Goal: Task Accomplishment & Management: Manage account settings

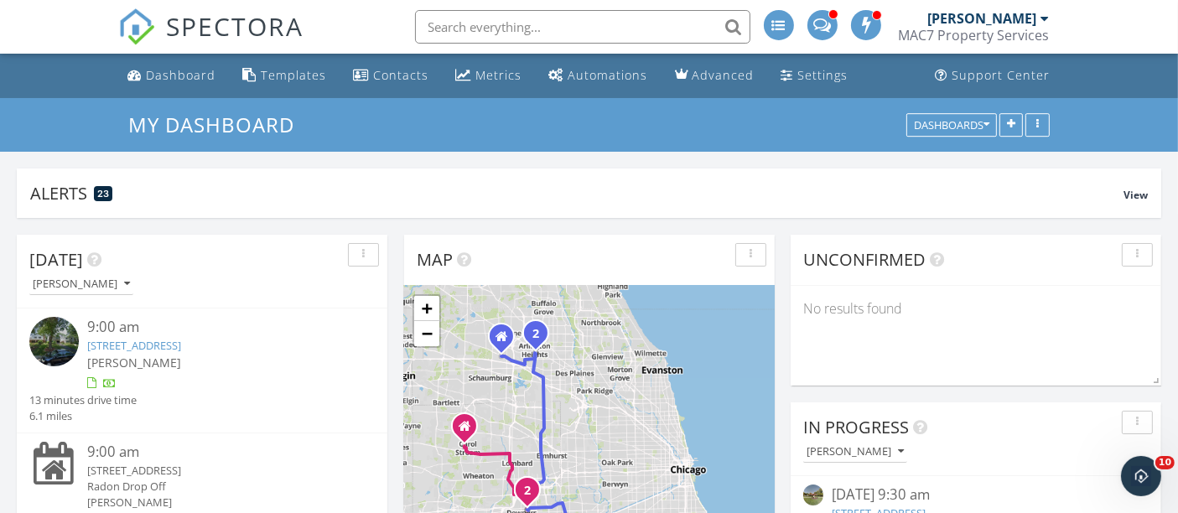
scroll to position [1722, 1207]
click at [159, 77] on div "Dashboard" at bounding box center [182, 75] width 70 height 16
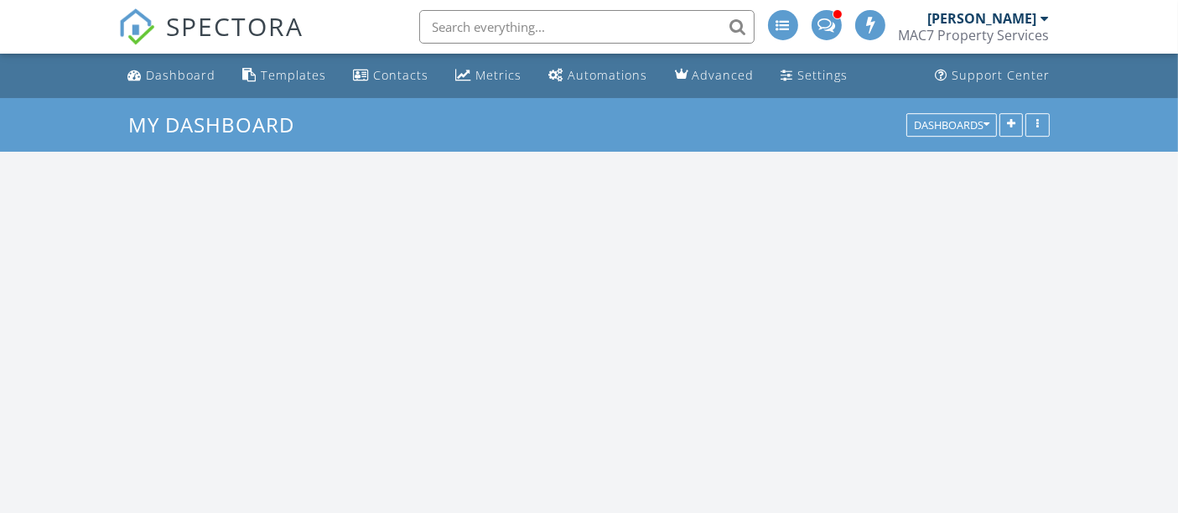
scroll to position [1722, 1207]
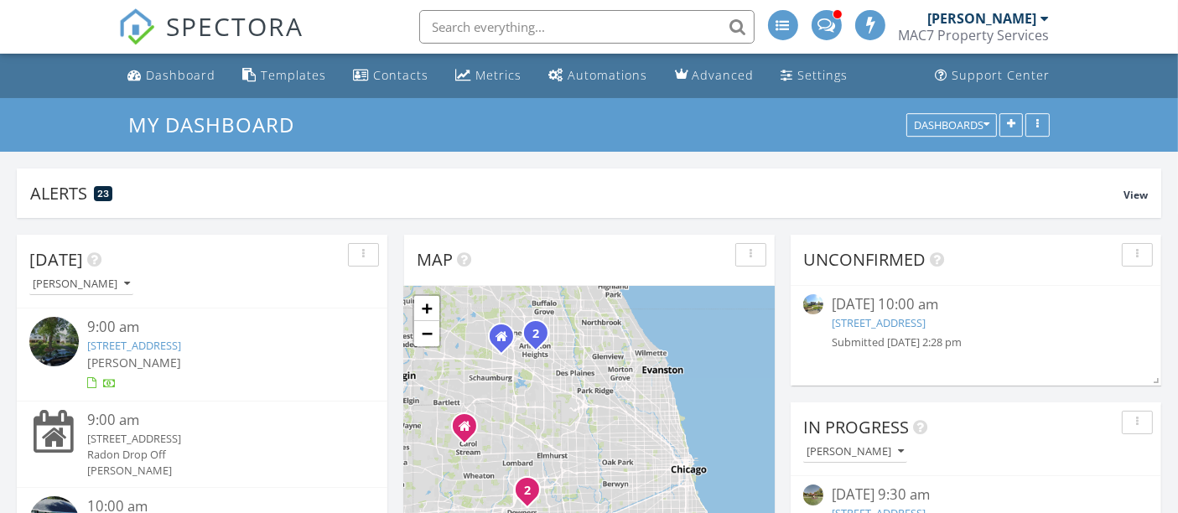
click at [925, 323] on link "1091 Sugar Maple Dr, Crystal Lake, IL 60012" at bounding box center [879, 322] width 94 height 15
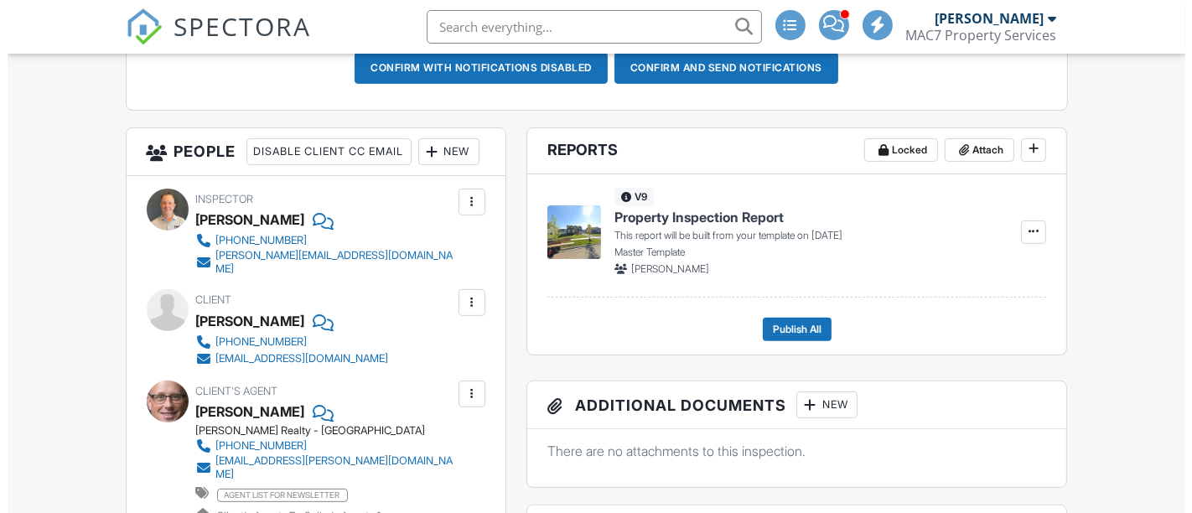
scroll to position [558, 0]
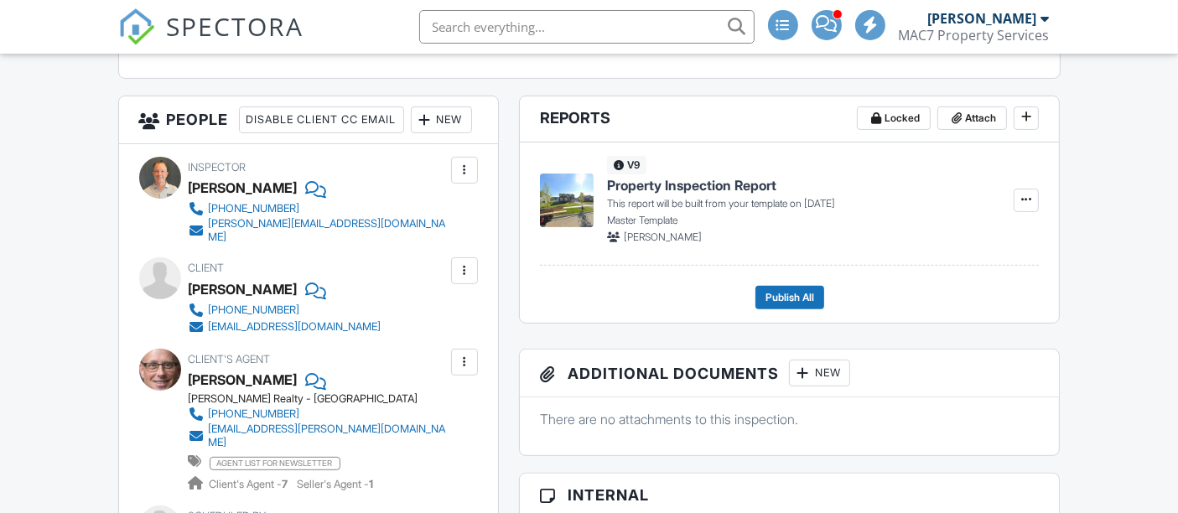
click at [411, 133] on div "New" at bounding box center [441, 119] width 61 height 27
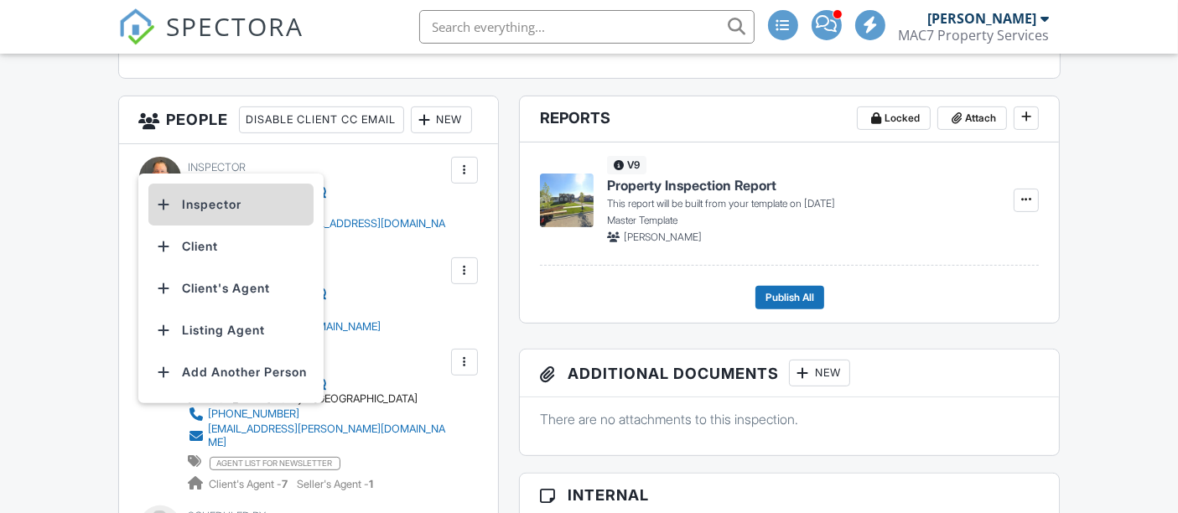
click at [222, 215] on li "Inspector" at bounding box center [230, 205] width 165 height 42
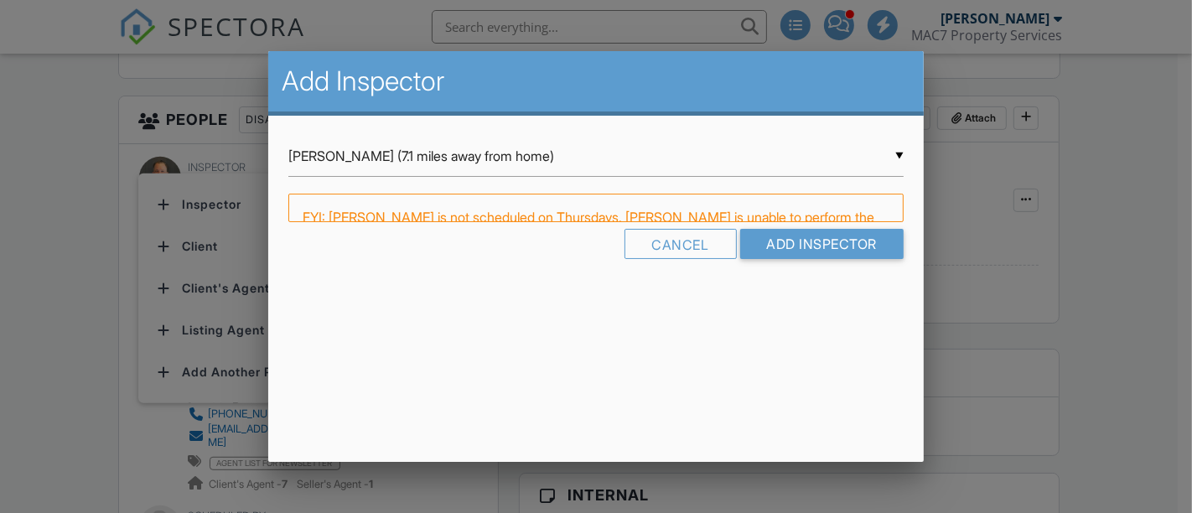
click at [390, 149] on div "▼ Eric Ervin (7.1 miles away from home) Eric Ervin (7.1 miles away from home) A…" at bounding box center [595, 156] width 615 height 41
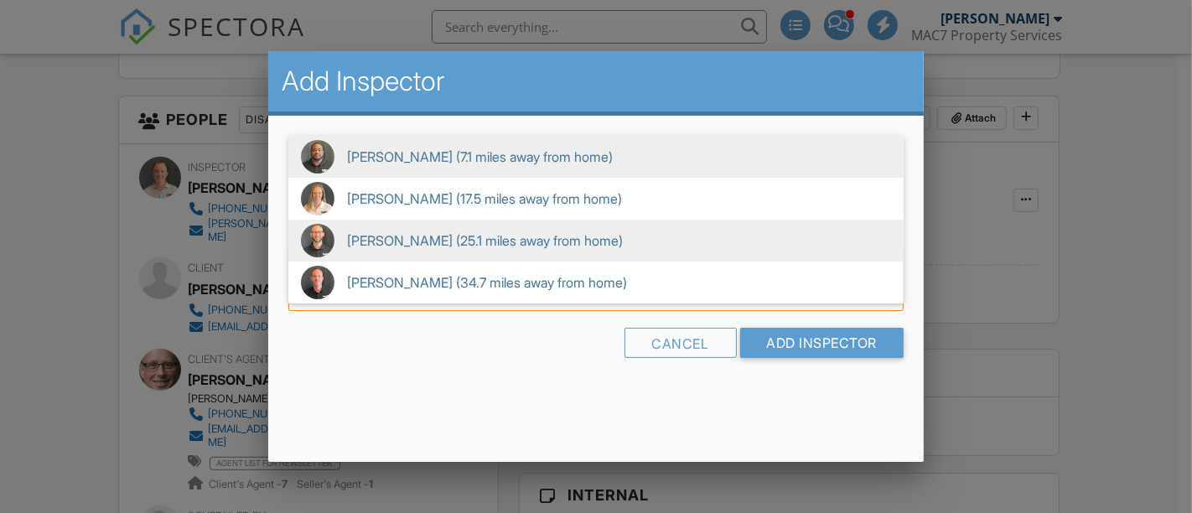
click at [401, 230] on span "Dan Wisnewski (25.1 miles away from home)" at bounding box center [595, 241] width 615 height 42
type input "Dan Wisnewski (25.1 miles away from home)"
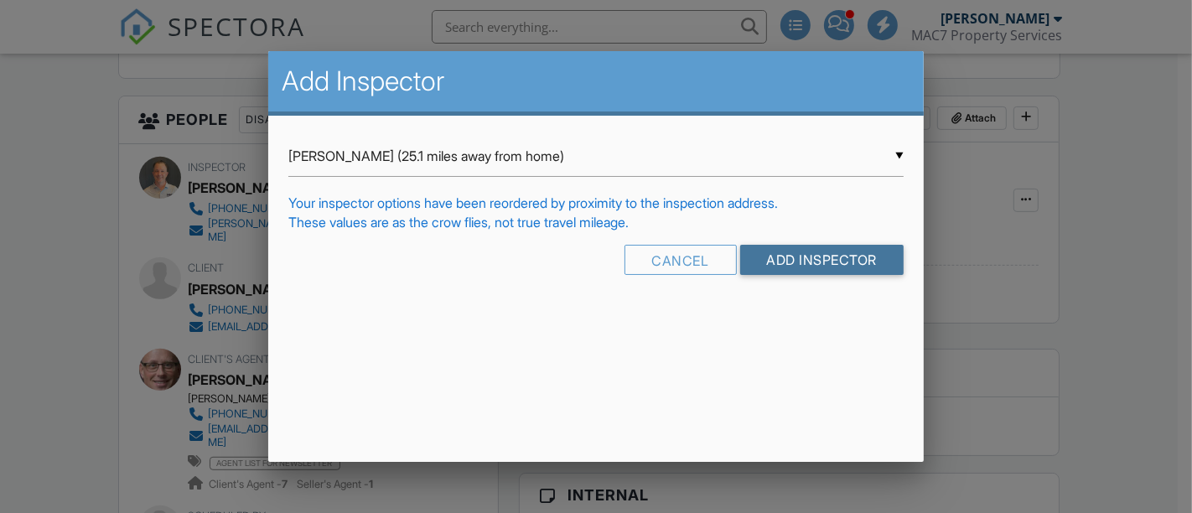
click at [789, 265] on input "Add Inspector" at bounding box center [822, 260] width 164 height 30
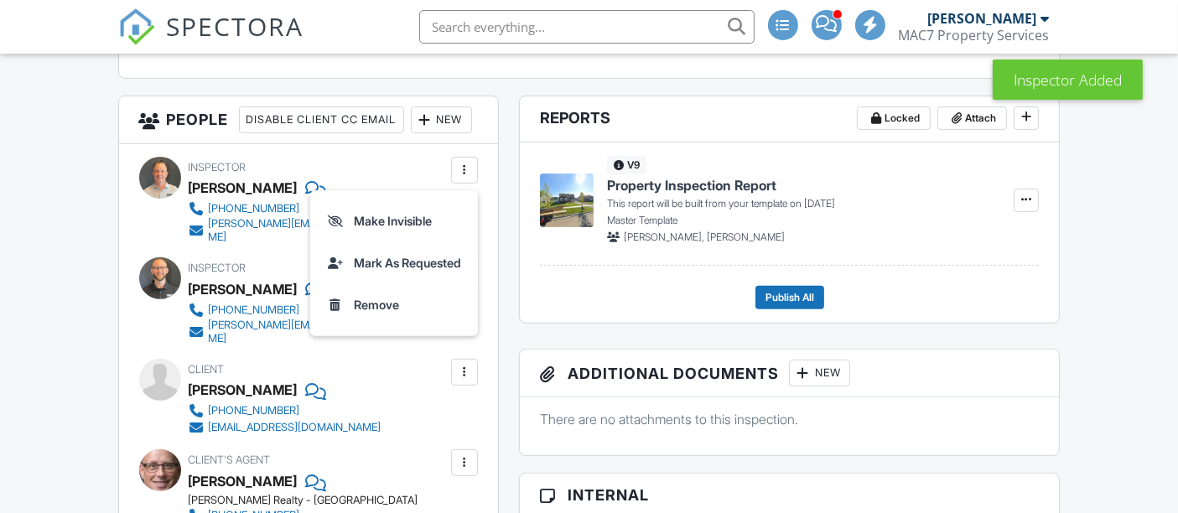
click at [375, 326] on li "Remove" at bounding box center [394, 305] width 148 height 42
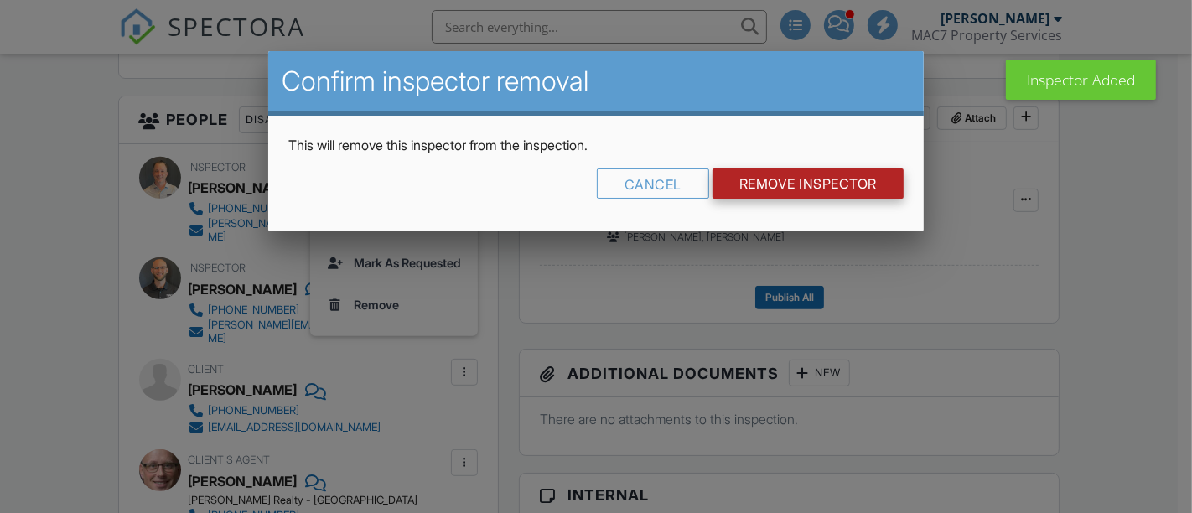
click at [764, 179] on input "Remove Inspector" at bounding box center [808, 184] width 191 height 30
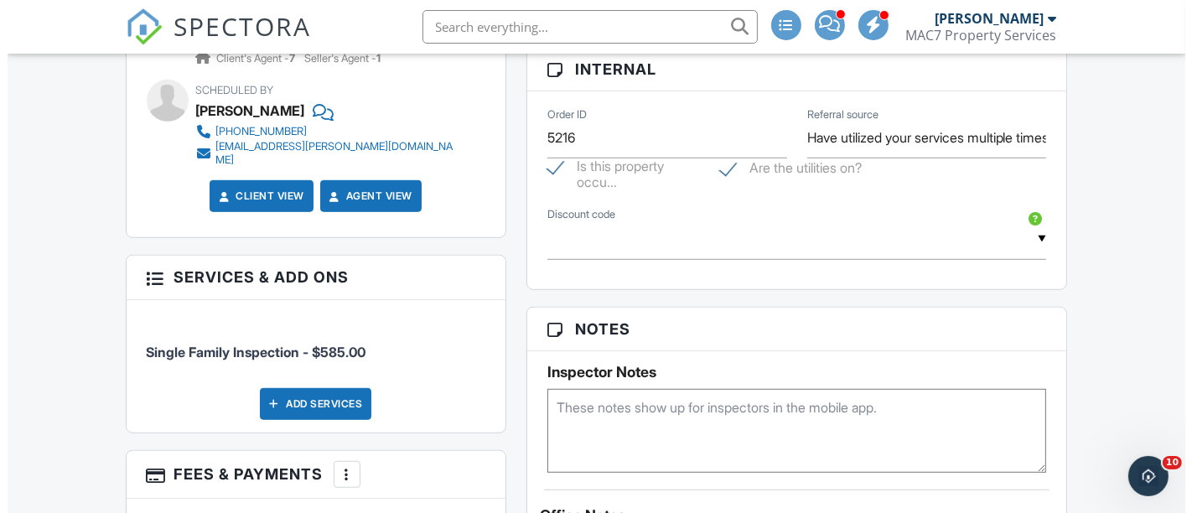
scroll to position [1211, 0]
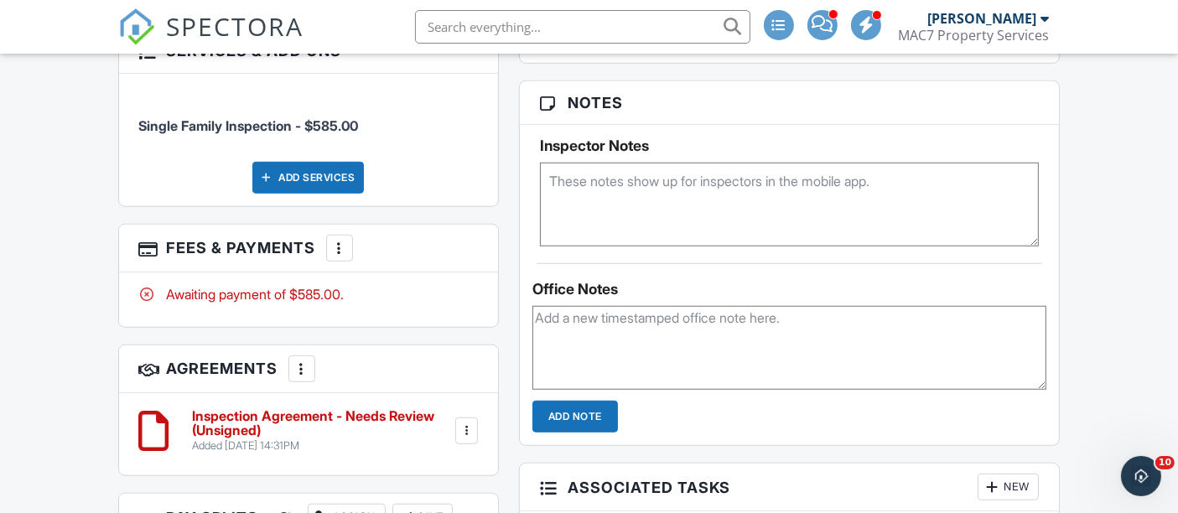
click at [340, 257] on div at bounding box center [339, 248] width 17 height 17
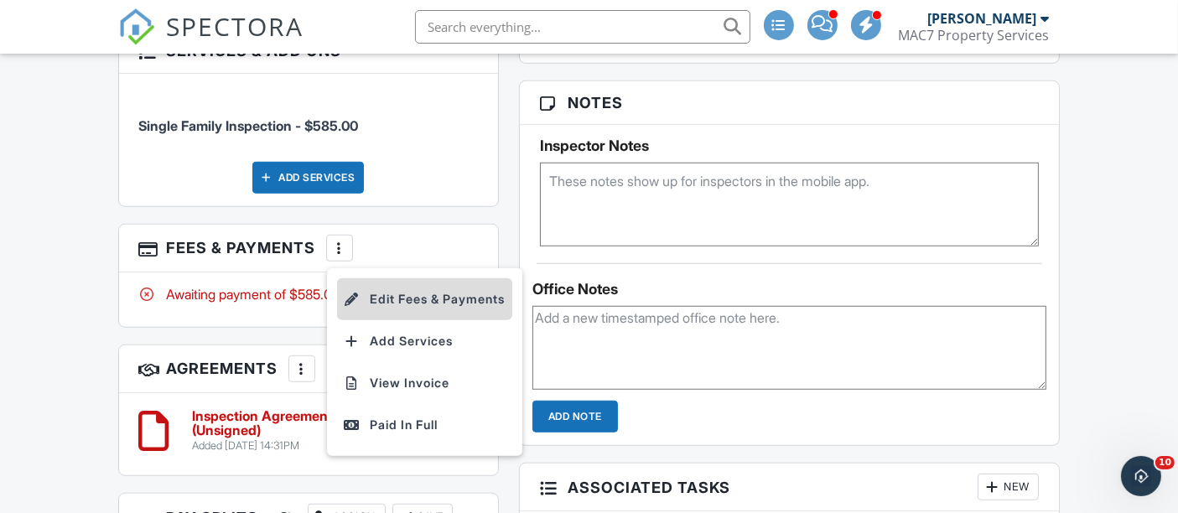
click at [431, 319] on li "Edit Fees & Payments" at bounding box center [424, 299] width 175 height 42
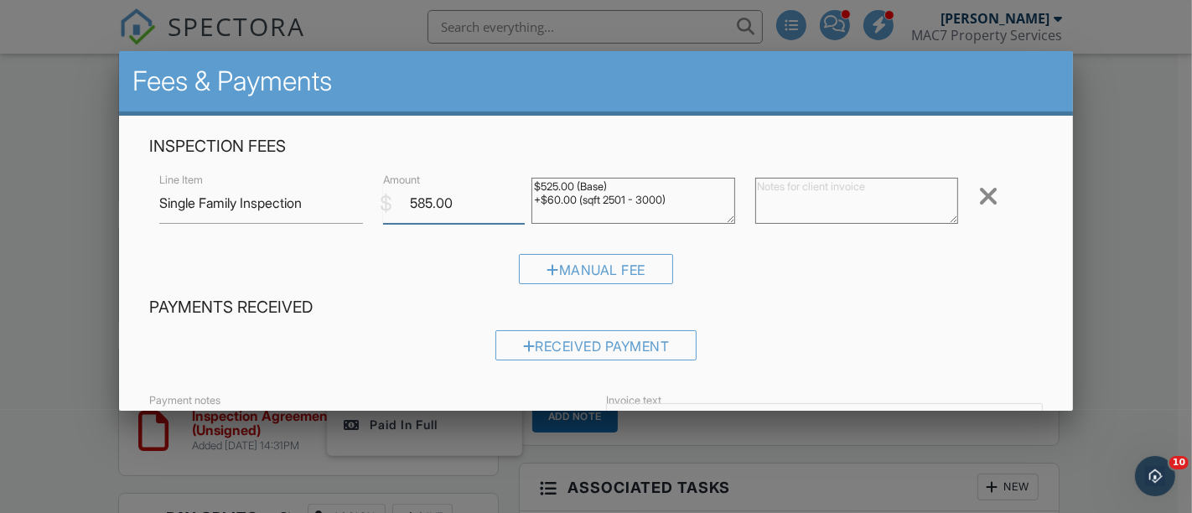
click at [423, 200] on input "585.00" at bounding box center [454, 203] width 143 height 41
type input "625.00"
click at [885, 290] on div "Manual Fee" at bounding box center [596, 275] width 894 height 43
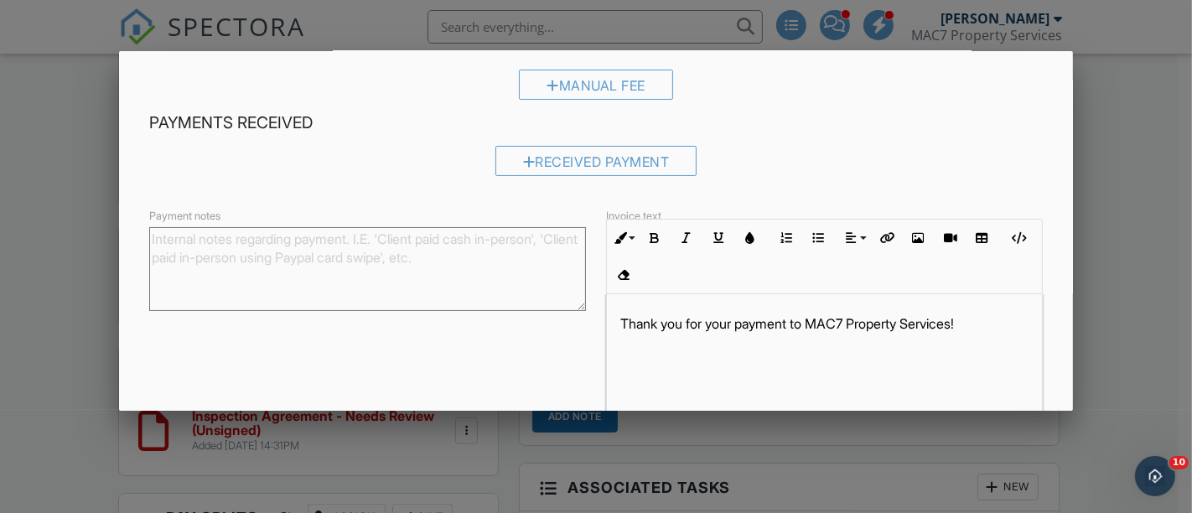
scroll to position [272, 0]
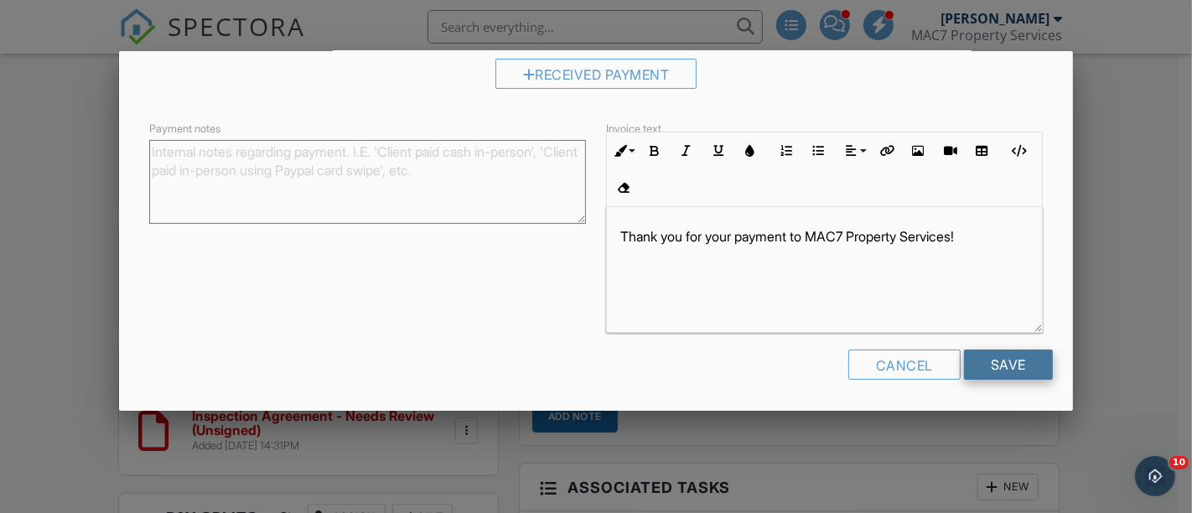
click at [998, 365] on input "Save" at bounding box center [1008, 365] width 89 height 30
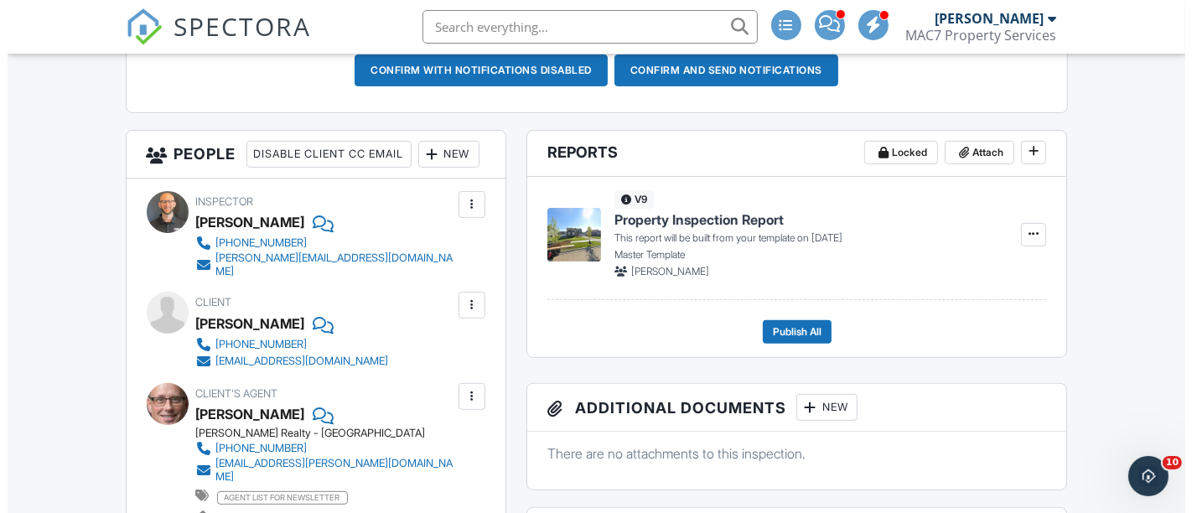
scroll to position [558, 0]
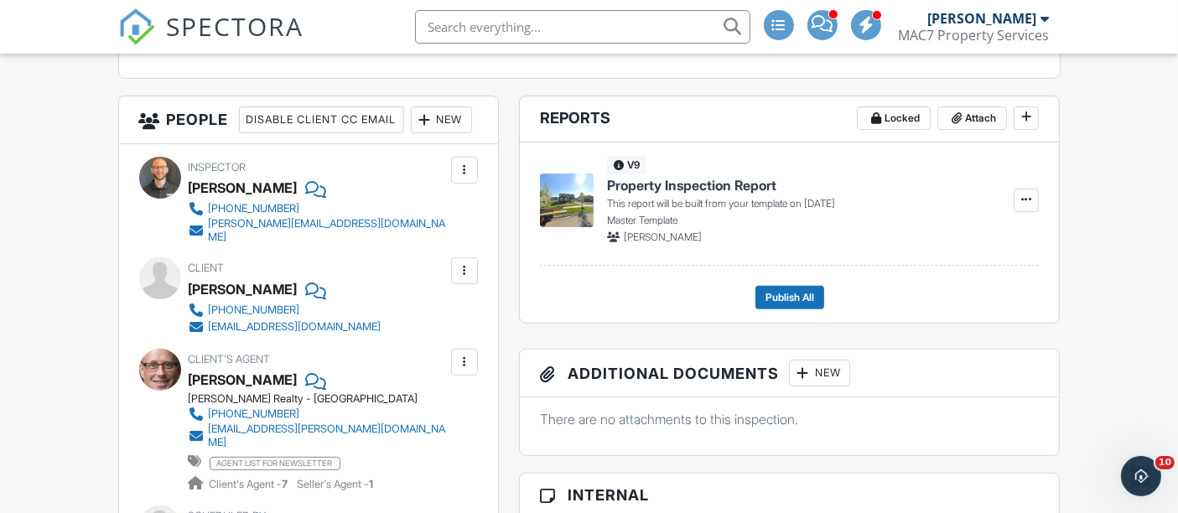
click at [411, 133] on div "New" at bounding box center [441, 119] width 61 height 27
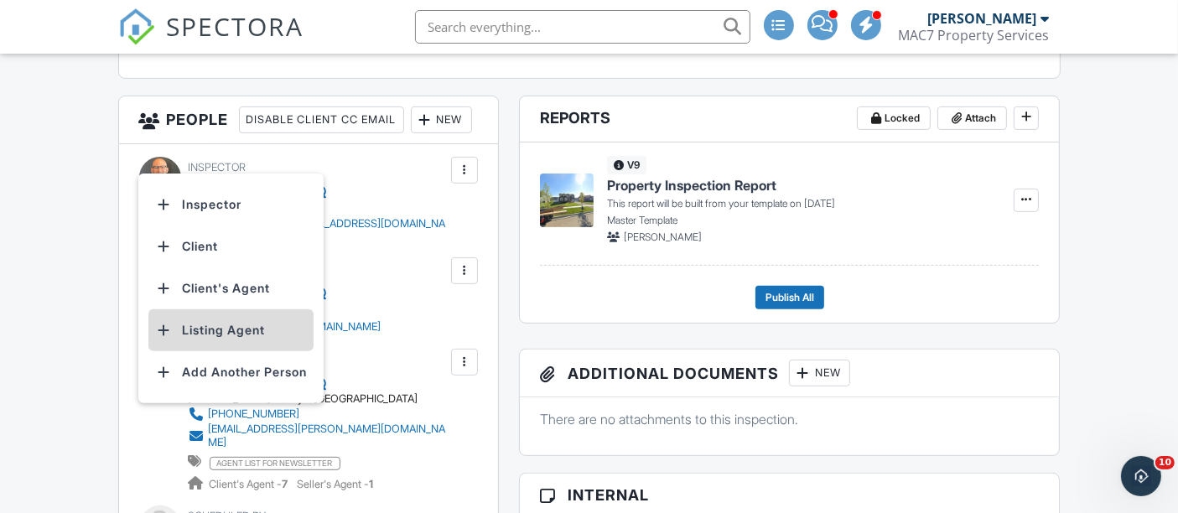
click at [253, 340] on li "Listing Agent" at bounding box center [230, 330] width 165 height 42
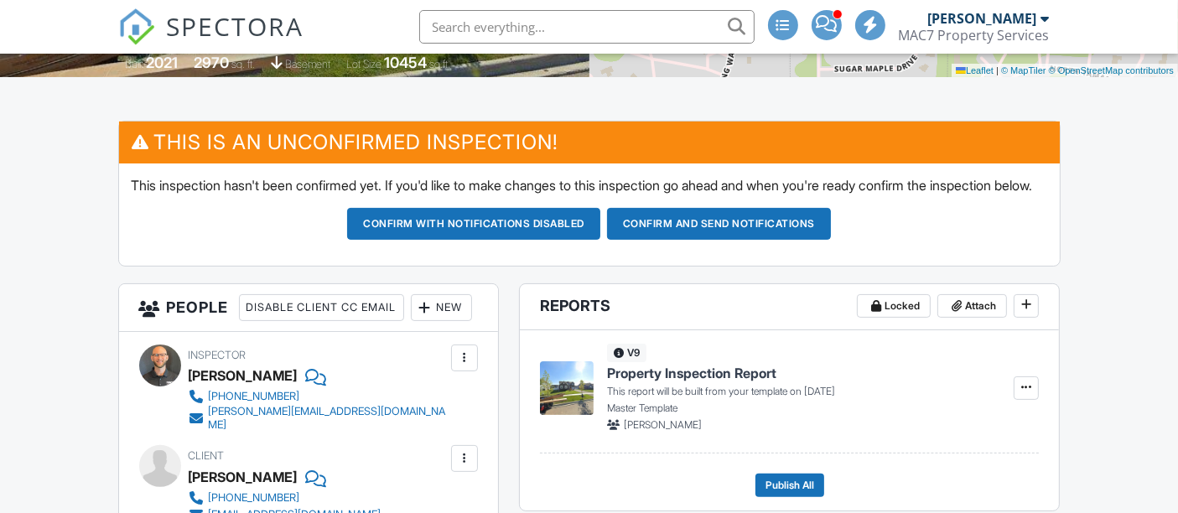
drag, startPoint x: 733, startPoint y: 242, endPoint x: 96, endPoint y: 216, distance: 636.8
click at [733, 240] on button "Confirm and send notifications" at bounding box center [719, 224] width 224 height 32
